Goal: Information Seeking & Learning: Learn about a topic

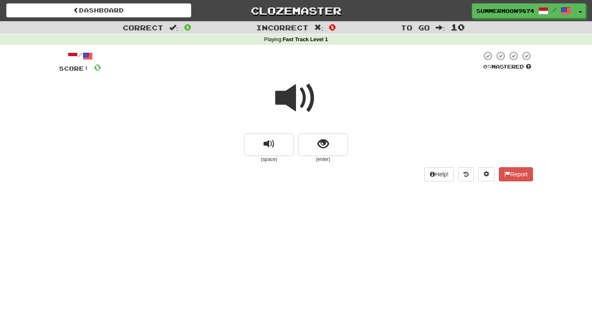
click at [306, 97] on span at bounding box center [296, 98] width 42 height 42
click at [292, 98] on span at bounding box center [296, 98] width 42 height 42
click at [305, 98] on span at bounding box center [296, 98] width 42 height 42
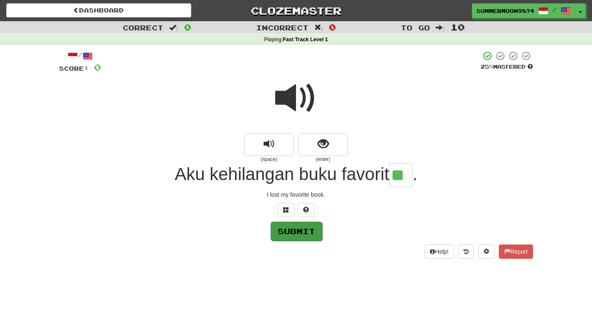
type input "**"
click at [301, 229] on button "Submit" at bounding box center [297, 230] width 52 height 19
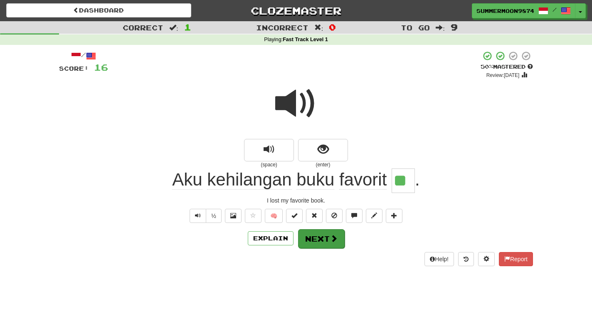
click at [320, 238] on button "Next" at bounding box center [321, 238] width 47 height 19
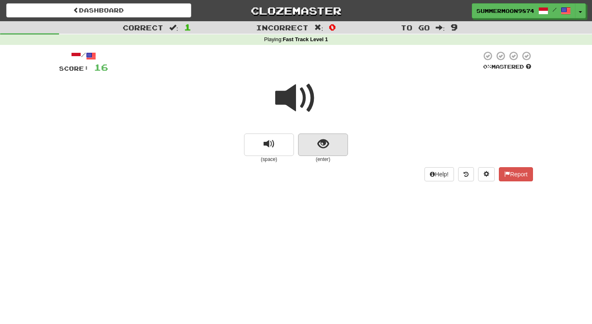
click at [325, 143] on span "show sentence" at bounding box center [322, 143] width 11 height 11
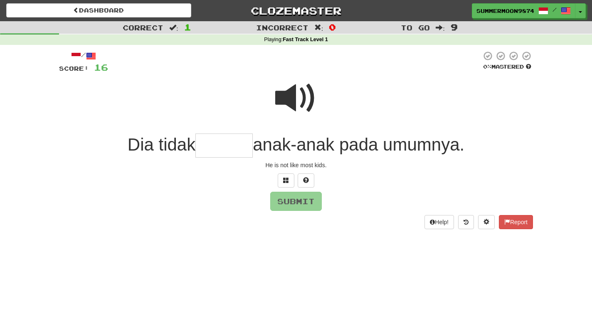
click at [305, 100] on span at bounding box center [296, 98] width 42 height 42
click at [306, 96] on span at bounding box center [296, 98] width 42 height 42
click at [293, 98] on span at bounding box center [296, 98] width 42 height 42
click at [295, 102] on span at bounding box center [296, 98] width 42 height 42
click at [301, 103] on span at bounding box center [296, 98] width 42 height 42
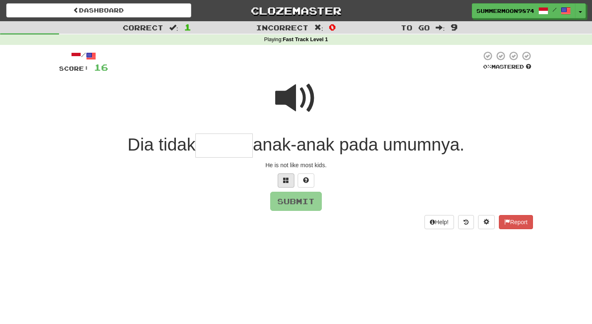
click at [281, 177] on button at bounding box center [286, 180] width 17 height 14
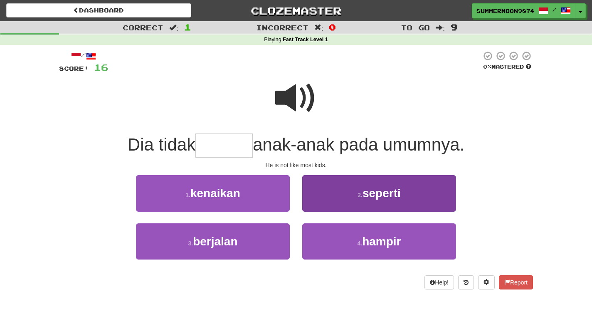
click at [364, 193] on span "seperti" at bounding box center [381, 193] width 38 height 13
type input "*******"
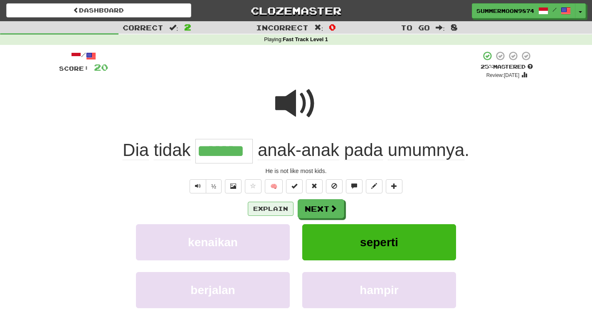
click at [273, 207] on button "Explain" at bounding box center [271, 209] width 46 height 14
